Goal: Transaction & Acquisition: Purchase product/service

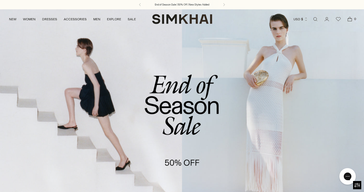
click at [192, 95] on link "/collections/sale" at bounding box center [182, 113] width 364 height 209
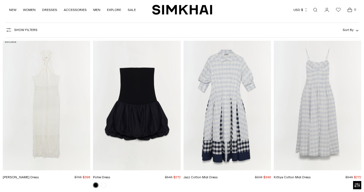
scroll to position [49, 0]
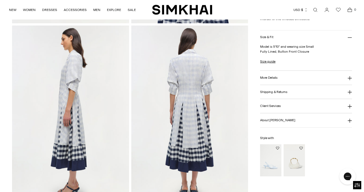
scroll to position [196, 0]
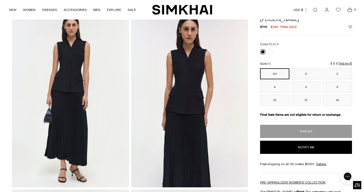
scroll to position [27, 0]
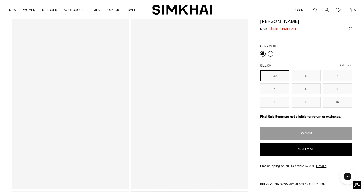
click at [272, 53] on link at bounding box center [270, 53] width 5 height 5
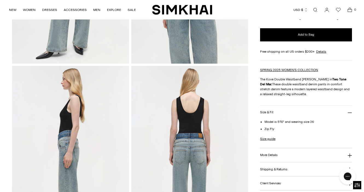
scroll to position [47, 0]
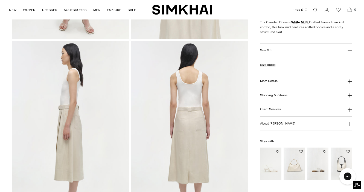
scroll to position [208, 0]
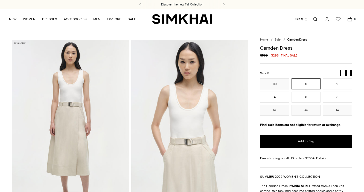
click at [332, 96] on button "8" at bounding box center [337, 96] width 29 height 11
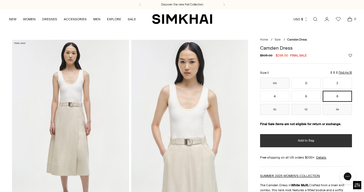
click at [309, 143] on span "Add to Bag" at bounding box center [306, 140] width 16 height 5
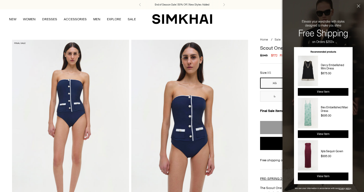
click at [226, 73] on img at bounding box center [189, 128] width 117 height 176
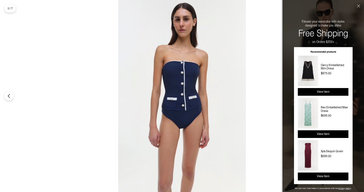
click at [357, 5] on button "Close" at bounding box center [358, 14] width 12 height 29
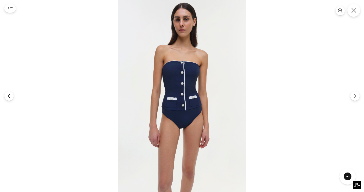
click at [353, 9] on icon "Close" at bounding box center [354, 10] width 5 height 5
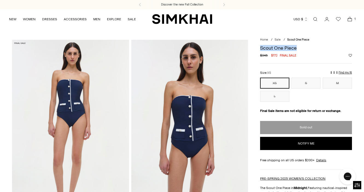
drag, startPoint x: 299, startPoint y: 48, endPoint x: 259, endPoint y: 48, distance: 39.7
copy h1 "Scout One Piece"
